Goal: Transaction & Acquisition: Book appointment/travel/reservation

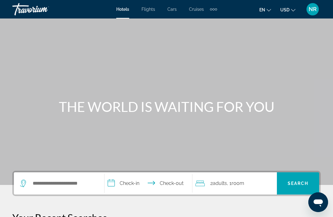
click at [148, 8] on span "Flights" at bounding box center [149, 9] width 14 height 5
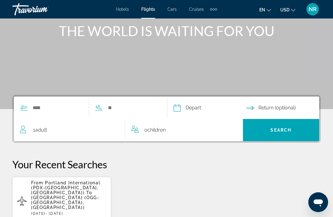
scroll to position [74, 0]
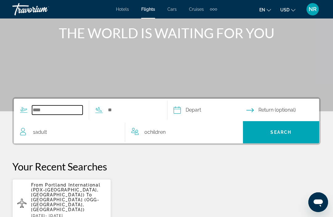
click at [39, 111] on input "Search widget" at bounding box center [57, 110] width 51 height 9
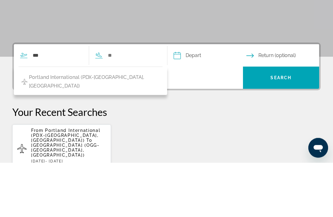
click at [40, 128] on span "Portland International (PDX-[GEOGRAPHIC_DATA], [GEOGRAPHIC_DATA])" at bounding box center [94, 136] width 131 height 17
type input "**********"
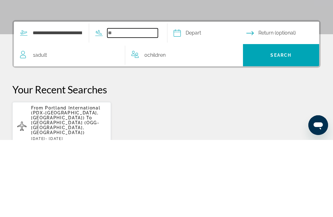
click at [135, 106] on input "Search widget" at bounding box center [132, 110] width 51 height 9
type input "*"
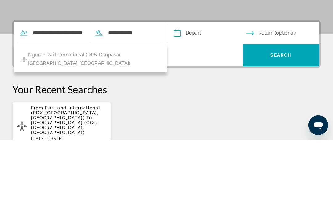
click at [287, 125] on span "Search widget" at bounding box center [281, 132] width 77 height 15
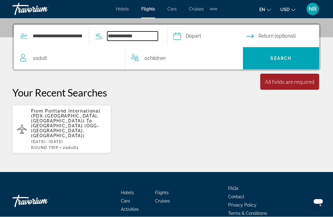
click at [158, 35] on input "**********" at bounding box center [132, 36] width 51 height 9
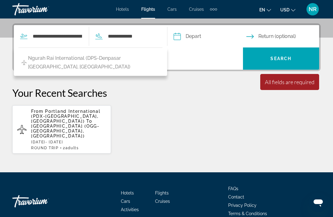
click at [64, 56] on span "Ngurah Rai International (DPS-Denpasar [GEOGRAPHIC_DATA], [GEOGRAPHIC_DATA])" at bounding box center [93, 62] width 131 height 17
type input "**********"
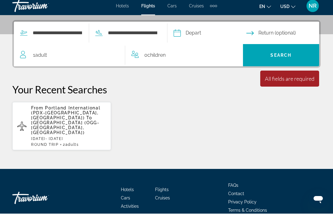
click at [44, 56] on span "Adult" at bounding box center [41, 59] width 12 height 6
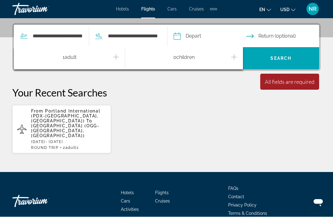
click at [117, 55] on icon "Increment adults" at bounding box center [116, 57] width 6 height 7
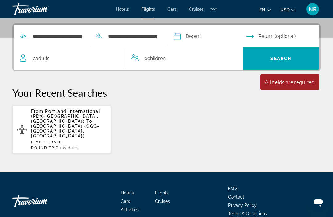
click at [211, 36] on input "Depart date" at bounding box center [209, 37] width 75 height 24
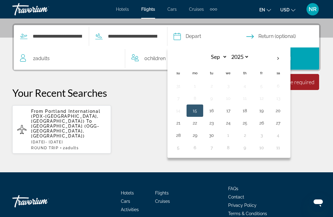
click at [287, 57] on th "Next month" at bounding box center [278, 59] width 17 height 14
select select "*"
click at [183, 112] on button "12" at bounding box center [178, 110] width 10 height 9
type input "**********"
select select "*"
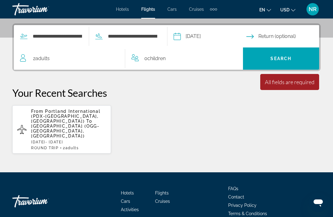
click at [299, 36] on input "Return date" at bounding box center [284, 37] width 75 height 24
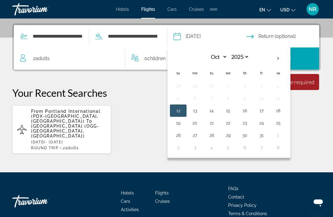
click at [183, 126] on button "19" at bounding box center [178, 123] width 10 height 9
type input "**********"
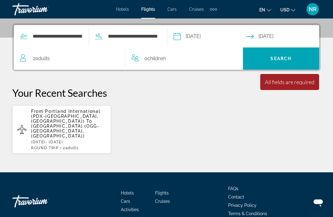
click at [297, 56] on span "Search widget" at bounding box center [281, 58] width 77 height 15
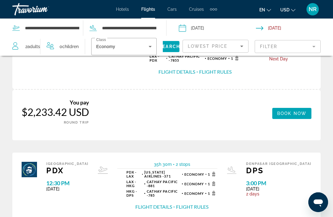
scroll to position [140, 0]
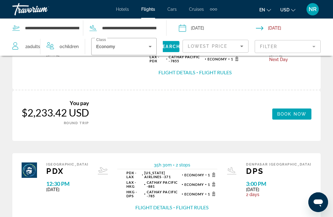
click at [188, 204] on button "Flight Rules" at bounding box center [192, 207] width 32 height 7
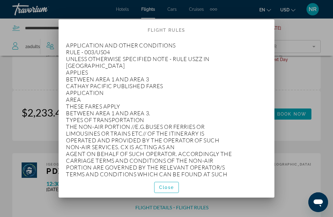
scroll to position [0, 0]
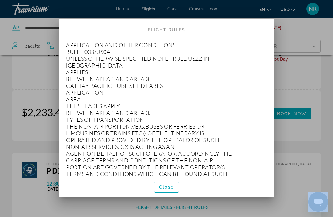
click at [12, 140] on div at bounding box center [166, 108] width 333 height 217
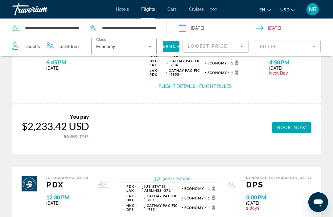
scroll to position [127, 0]
click at [166, 45] on span "Search" at bounding box center [169, 46] width 21 height 5
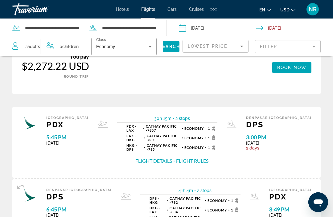
scroll to position [1015, 0]
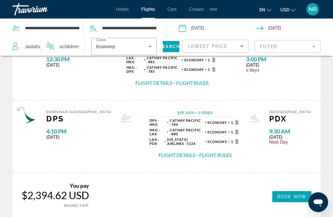
scroll to position [1066, 0]
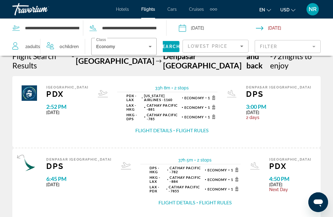
scroll to position [12, 0]
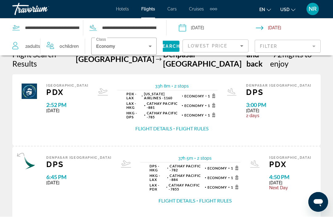
click at [199, 29] on input "Depart date: Oct 12, 2025" at bounding box center [217, 29] width 80 height 20
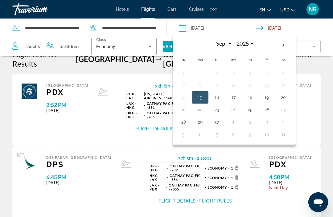
click at [286, 45] on th "Next month" at bounding box center [283, 46] width 17 height 14
select select "*"
click at [279, 84] on button "11" at bounding box center [284, 85] width 10 height 9
type input "**********"
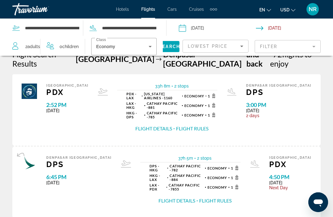
click at [167, 45] on span "Search" at bounding box center [169, 46] width 21 height 5
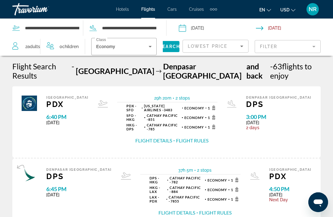
click at [190, 137] on button "Flight Rules" at bounding box center [192, 140] width 32 height 7
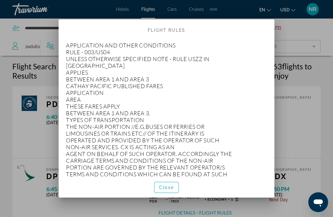
click at [169, 190] on span "Close" at bounding box center [166, 187] width 15 height 5
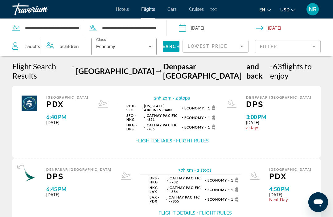
click at [184, 137] on div "Flight Details Flight Rules" at bounding box center [172, 140] width 91 height 7
click at [172, 137] on button "Flight Details" at bounding box center [153, 140] width 37 height 7
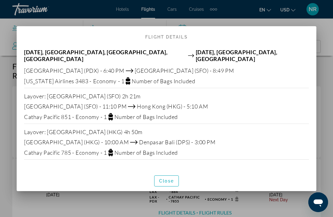
click at [166, 179] on span "Close" at bounding box center [166, 181] width 15 height 5
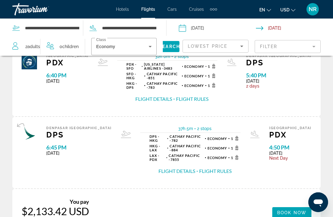
scroll to position [455, 0]
